Goal: Transaction & Acquisition: Download file/media

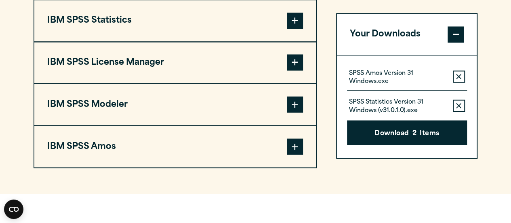
scroll to position [719, 0]
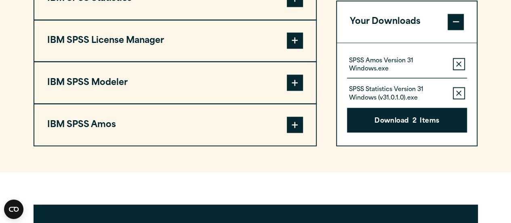
click at [511, 124] on html "Search for: Submit Site Search Part of Open Site Search Open Site Menu Close" at bounding box center [255, 50] width 511 height 1539
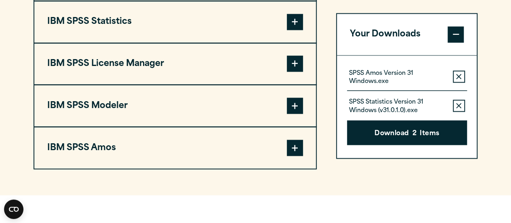
scroll to position [698, 0]
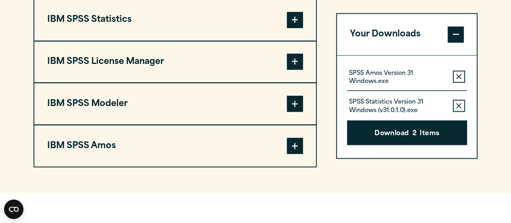
click at [97, 26] on button "IBM SPSS Statistics" at bounding box center [175, 19] width 282 height 41
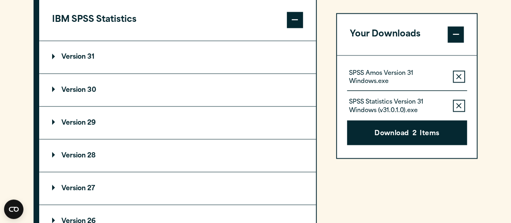
click at [78, 61] on summary "Version 31" at bounding box center [177, 57] width 277 height 32
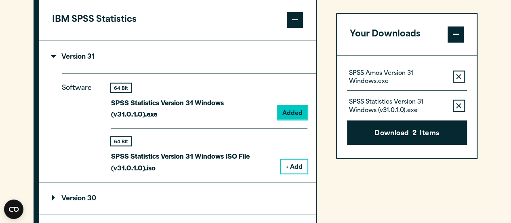
click at [179, 155] on p "SPSS Statistics Version 31 Windows ISO File (v31.0.1.0).iso" at bounding box center [192, 161] width 163 height 23
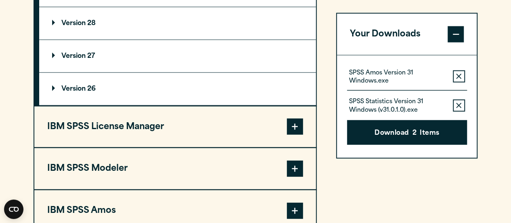
scroll to position [984, 0]
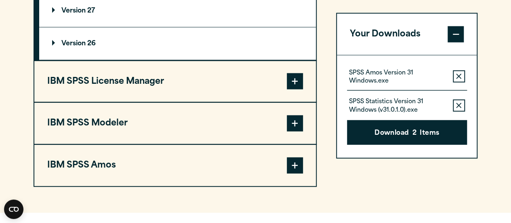
click at [271, 145] on button "IBM SPSS Amos" at bounding box center [175, 165] width 282 height 41
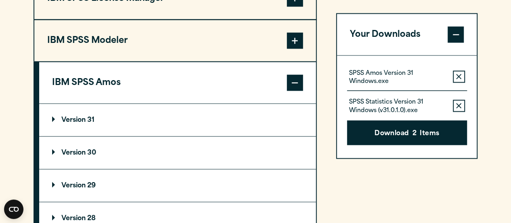
scroll to position [768, 0]
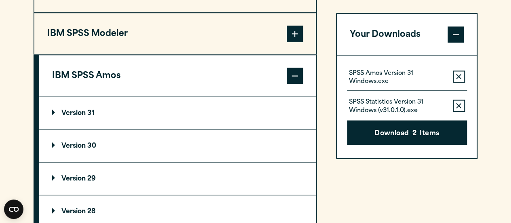
click at [92, 114] on p "Version 31" at bounding box center [73, 113] width 42 height 6
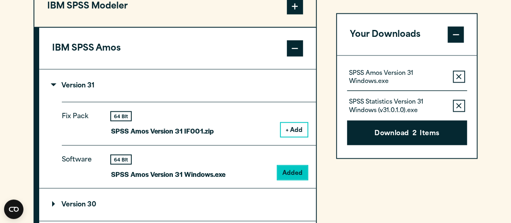
scroll to position [807, 0]
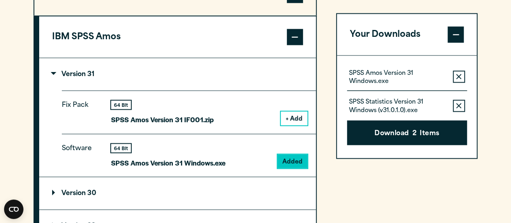
click at [373, 77] on p "SPSS Amos Version 31 Windows.exe" at bounding box center [397, 77] width 97 height 16
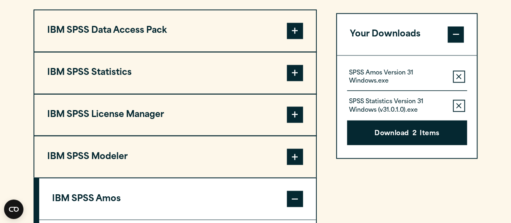
scroll to position [636, 0]
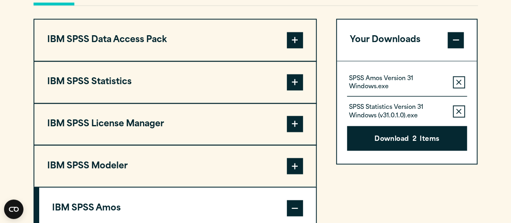
click at [147, 93] on button "IBM SPSS Statistics" at bounding box center [175, 81] width 282 height 41
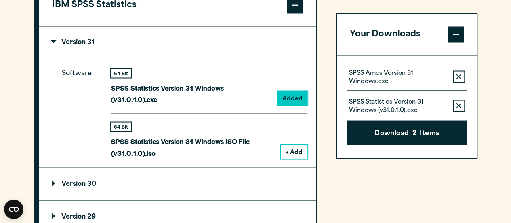
scroll to position [708, 0]
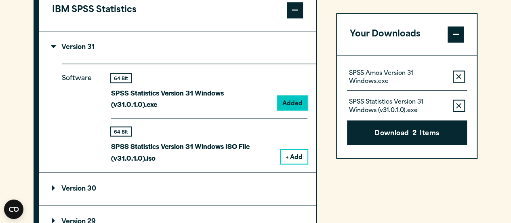
click at [303, 150] on button "+ Add" at bounding box center [294, 157] width 27 height 14
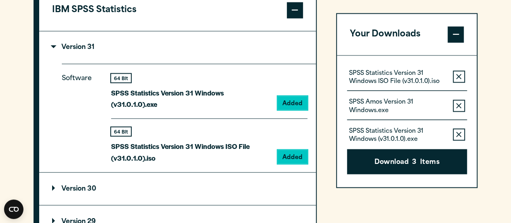
click at [458, 78] on icon "button" at bounding box center [458, 77] width 5 height 6
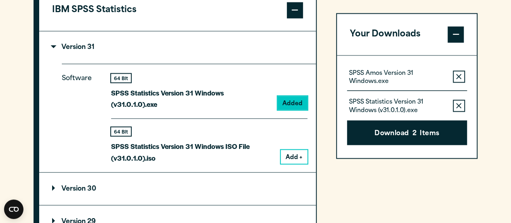
click at [458, 78] on icon "button" at bounding box center [458, 77] width 5 height 6
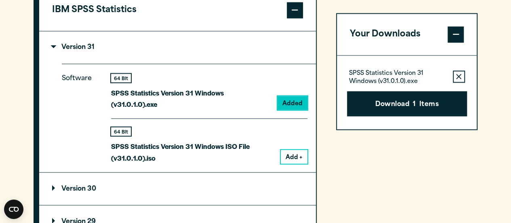
click at [458, 78] on icon "button" at bounding box center [458, 77] width 5 height 6
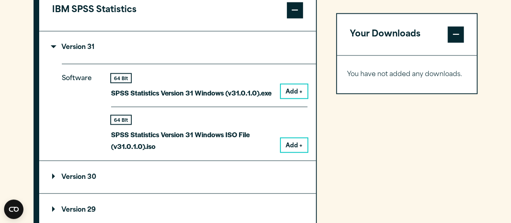
click at [289, 143] on button "Add +" at bounding box center [294, 145] width 27 height 14
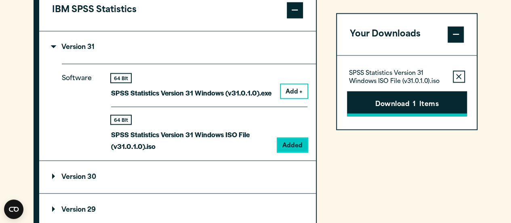
click at [386, 107] on button "Download 1 Items" at bounding box center [407, 103] width 120 height 25
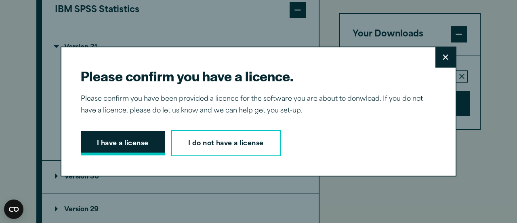
click at [95, 150] on button "I have a license" at bounding box center [123, 143] width 84 height 25
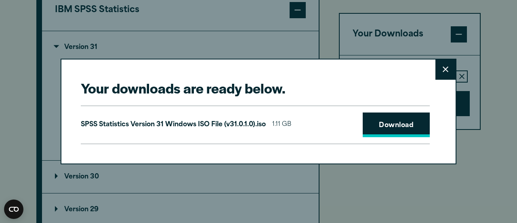
click at [370, 129] on link "Download" at bounding box center [396, 124] width 67 height 25
click at [443, 71] on icon at bounding box center [446, 69] width 6 height 6
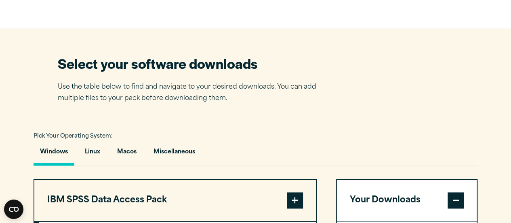
scroll to position [592, 0]
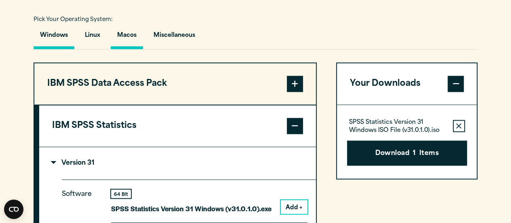
click at [125, 33] on button "Macos" at bounding box center [127, 37] width 32 height 23
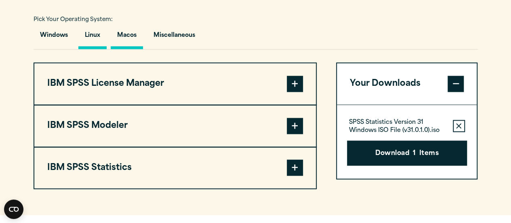
click at [91, 37] on button "Linux" at bounding box center [92, 37] width 28 height 23
click at [54, 34] on button "Windows" at bounding box center [54, 37] width 41 height 23
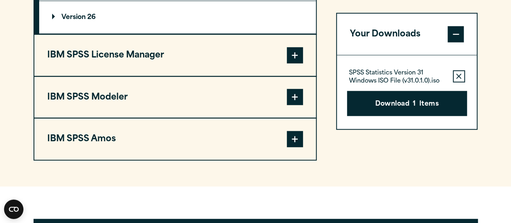
scroll to position [1027, 0]
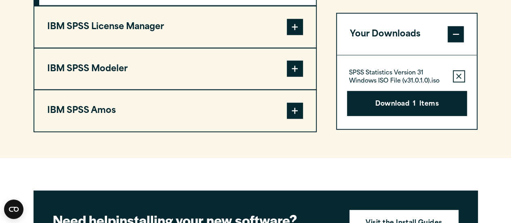
click at [137, 96] on button "IBM SPSS Amos" at bounding box center [175, 110] width 282 height 41
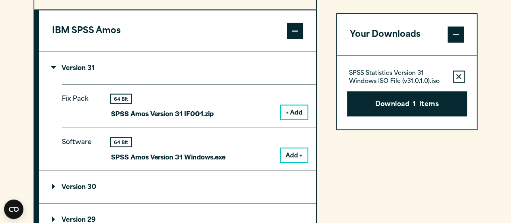
scroll to position [808, 0]
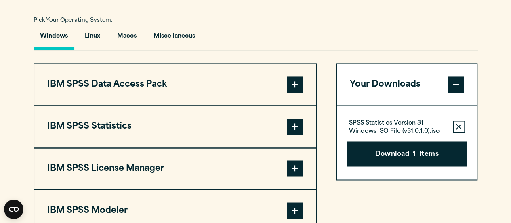
scroll to position [591, 0]
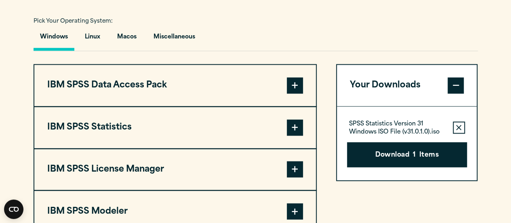
click at [105, 127] on button "IBM SPSS Statistics" at bounding box center [175, 127] width 282 height 41
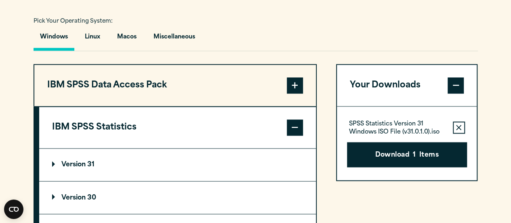
click at [178, 177] on summary "Version 31" at bounding box center [177, 164] width 277 height 32
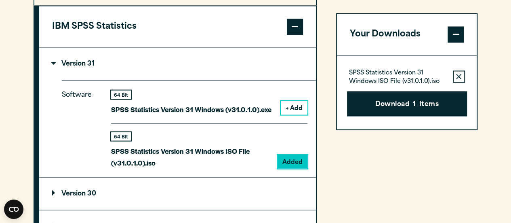
scroll to position [727, 0]
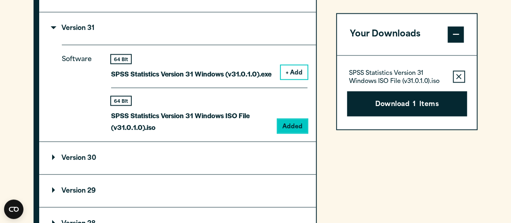
click at [292, 71] on button "+ Add" at bounding box center [294, 72] width 27 height 14
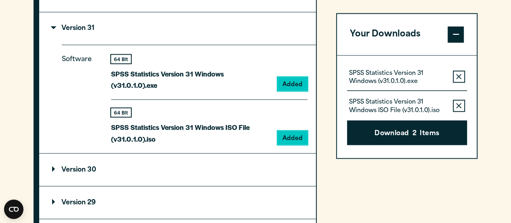
click at [461, 103] on icon "button" at bounding box center [458, 106] width 5 height 6
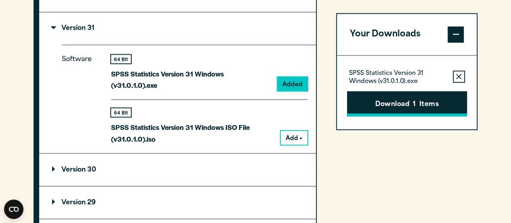
click at [413, 105] on span "1" at bounding box center [414, 104] width 3 height 11
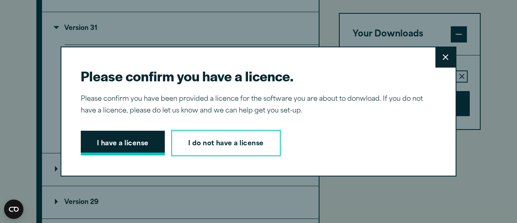
click at [99, 152] on button "I have a license" at bounding box center [123, 143] width 84 height 25
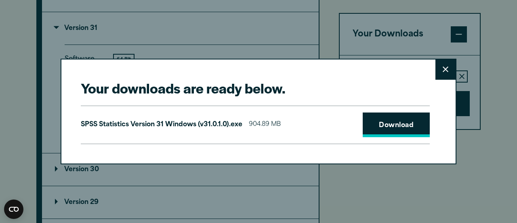
click at [381, 126] on link "Download" at bounding box center [396, 124] width 67 height 25
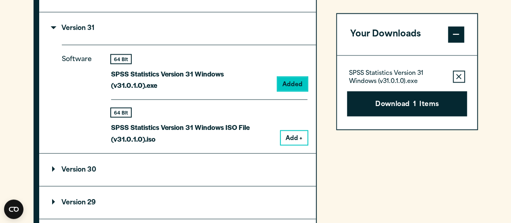
drag, startPoint x: 487, startPoint y: 88, endPoint x: 492, endPoint y: 82, distance: 8.3
click at [492, 82] on div "Your downloads are ready below. Close SPSS Statistics Version 31 Windows (v31.0…" at bounding box center [255, 111] width 511 height 223
click at [396, 107] on button "Download 1 Items" at bounding box center [407, 103] width 120 height 25
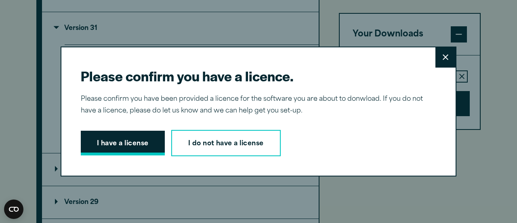
click at [128, 138] on button "I have a license" at bounding box center [123, 143] width 84 height 25
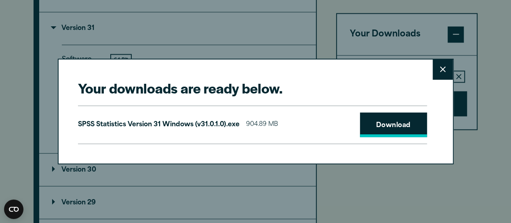
click at [403, 125] on link "Download" at bounding box center [393, 124] width 67 height 25
click at [444, 67] on icon at bounding box center [443, 69] width 6 height 6
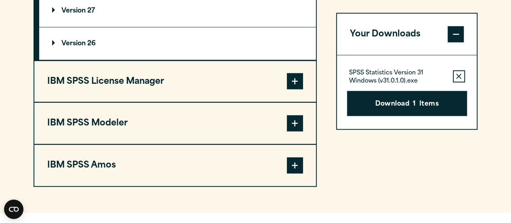
scroll to position [996, 0]
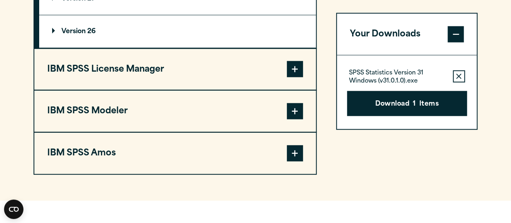
click at [215, 133] on button "IBM SPSS Amos" at bounding box center [175, 153] width 282 height 41
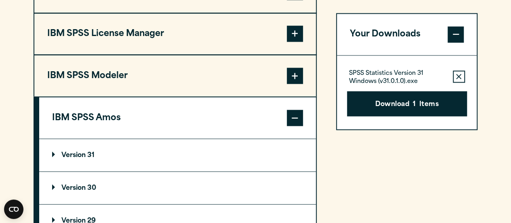
scroll to position [735, 0]
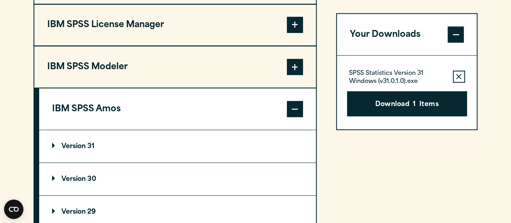
click at [132, 143] on summary "Version 31" at bounding box center [177, 146] width 277 height 32
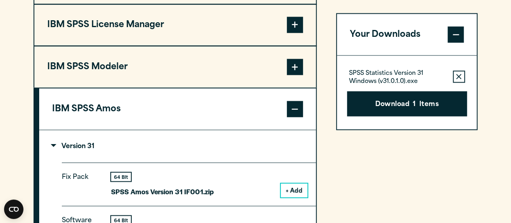
click at [298, 189] on button "+ Add" at bounding box center [294, 190] width 27 height 14
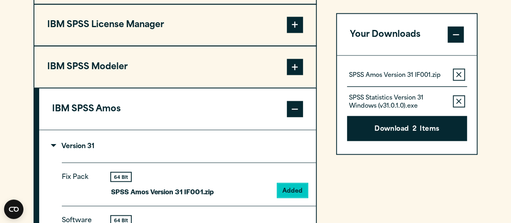
click at [455, 73] on button "Remove this item from your software download list" at bounding box center [459, 74] width 12 height 12
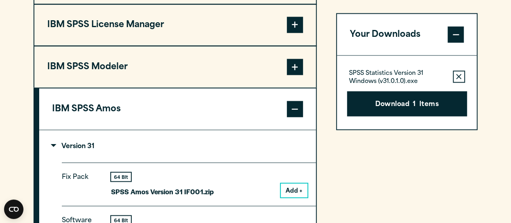
click at [457, 76] on icon "button" at bounding box center [458, 77] width 5 height 6
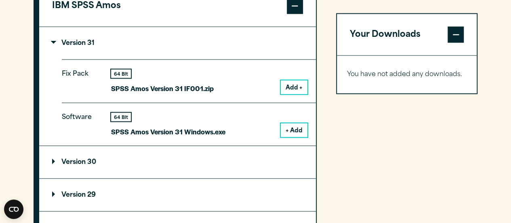
scroll to position [835, 0]
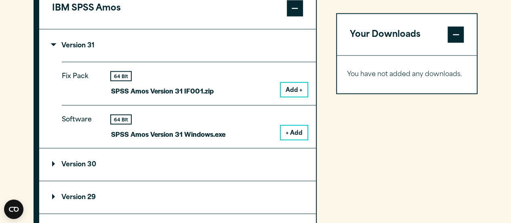
click at [301, 129] on button "+ Add" at bounding box center [294, 133] width 27 height 14
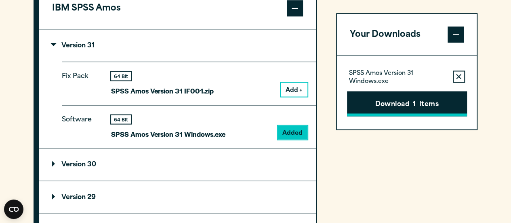
click at [401, 99] on button "Download 1 Items" at bounding box center [407, 103] width 120 height 25
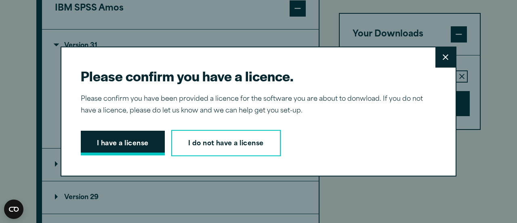
click at [123, 140] on button "I have a license" at bounding box center [123, 143] width 84 height 25
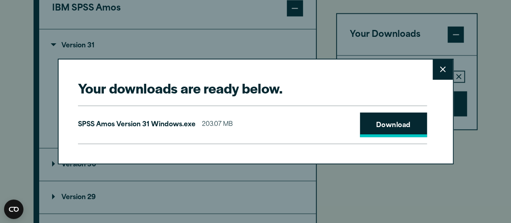
click at [372, 131] on link "Download" at bounding box center [393, 124] width 67 height 25
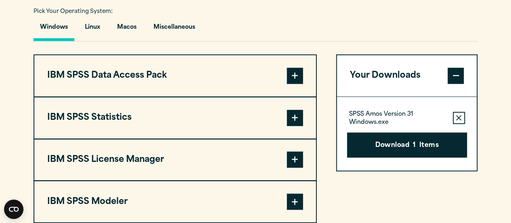
scroll to position [587, 0]
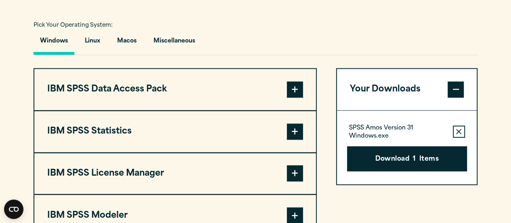
click at [178, 113] on button "IBM SPSS Statistics" at bounding box center [175, 131] width 282 height 41
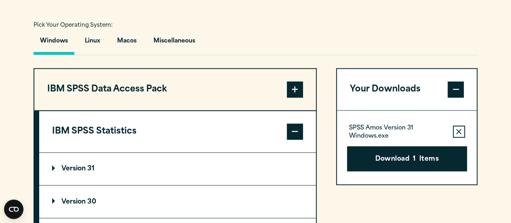
click at [105, 162] on summary "Version 31" at bounding box center [177, 168] width 277 height 32
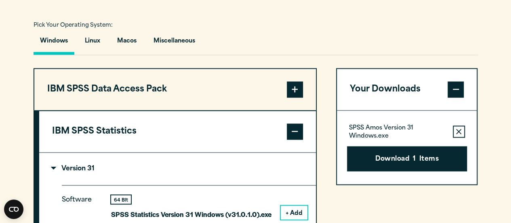
scroll to position [683, 0]
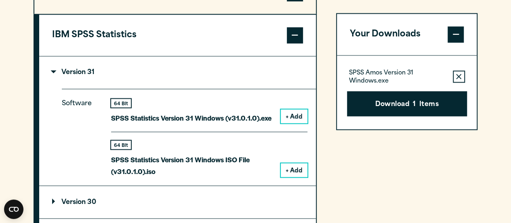
click at [287, 116] on button "+ Add" at bounding box center [294, 116] width 27 height 14
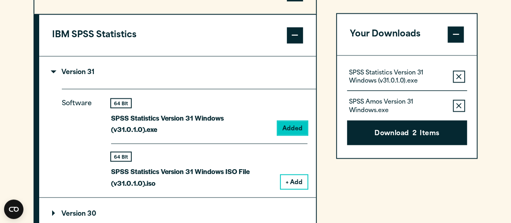
click at [456, 101] on button "Remove this item from your software download list" at bounding box center [459, 105] width 12 height 12
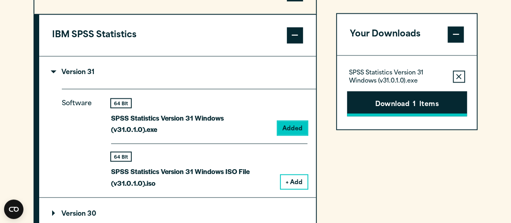
click at [398, 106] on button "Download 1 Items" at bounding box center [407, 103] width 120 height 25
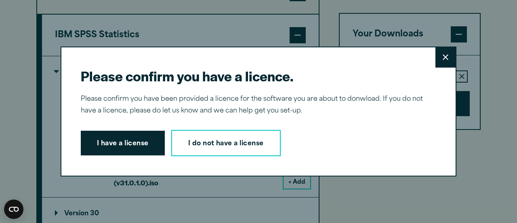
click at [441, 51] on button "Close" at bounding box center [446, 57] width 20 height 20
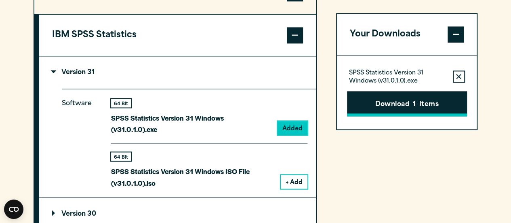
click at [380, 101] on button "Download 1 Items" at bounding box center [407, 103] width 120 height 25
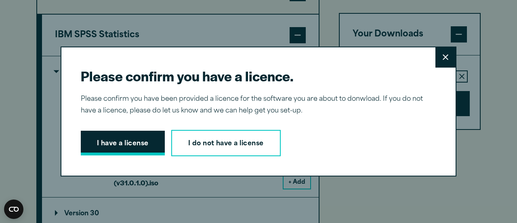
click at [110, 140] on button "I have a license" at bounding box center [123, 143] width 84 height 25
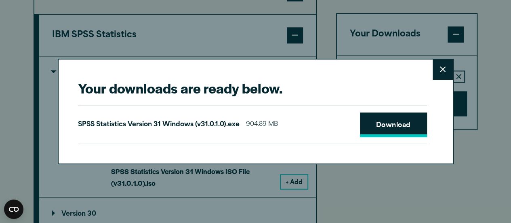
click at [407, 121] on link "Download" at bounding box center [393, 124] width 67 height 25
